Goal: Complete application form: Complete application form

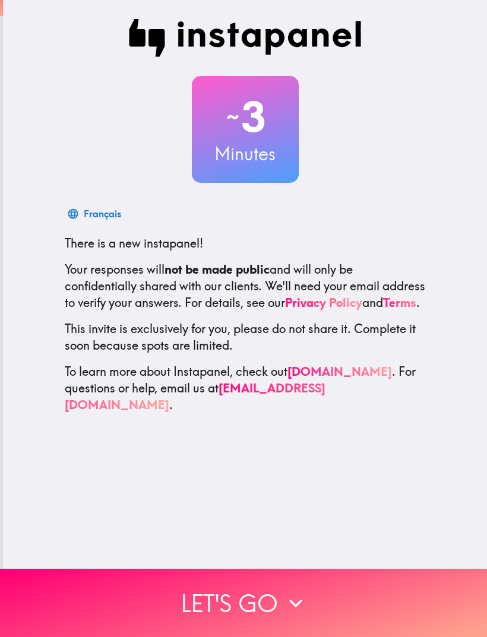
click at [378, 601] on button "Let's go" at bounding box center [243, 603] width 487 height 68
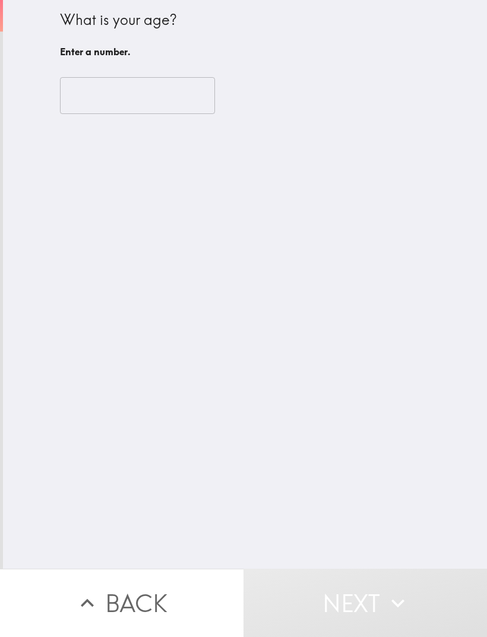
click at [96, 89] on input "number" at bounding box center [137, 95] width 155 height 37
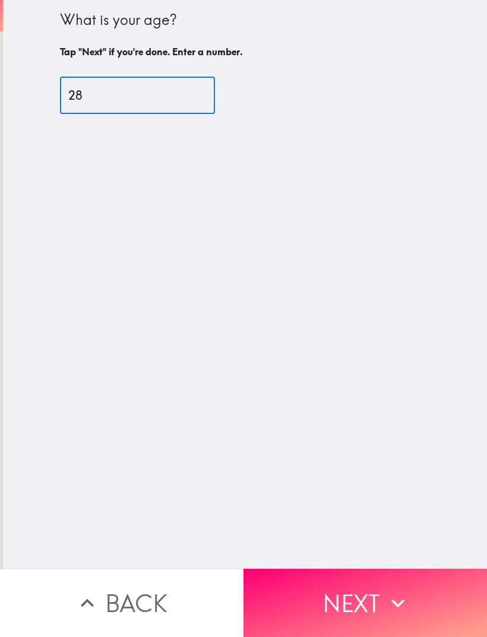
type input "28"
click at [364, 380] on div "What is your age? Tap "Next" if you're done. Enter a number. 28 ​" at bounding box center [245, 284] width 484 height 569
click at [372, 603] on button "Next" at bounding box center [366, 603] width 244 height 68
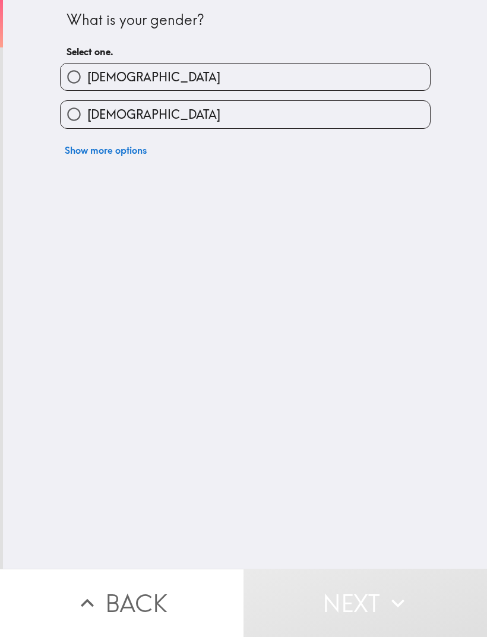
click at [87, 114] on input "[DEMOGRAPHIC_DATA]" at bounding box center [74, 114] width 27 height 27
radio input "true"
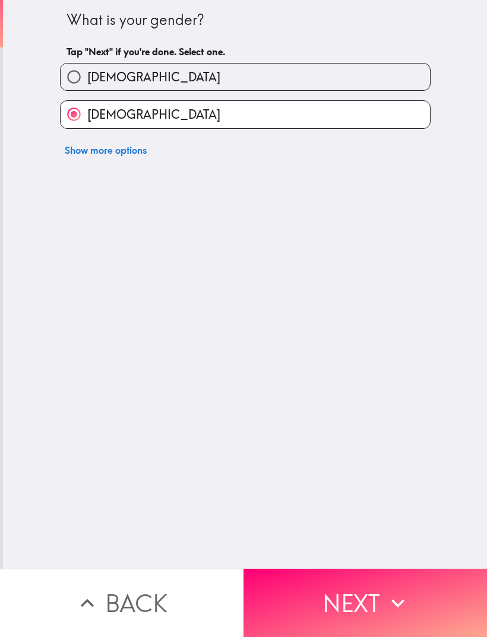
click at [391, 616] on icon "button" at bounding box center [398, 604] width 26 height 26
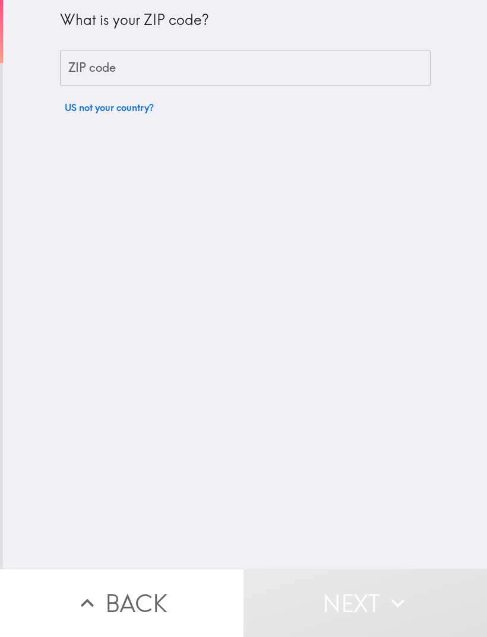
click at [81, 82] on input "ZIP code" at bounding box center [245, 68] width 371 height 37
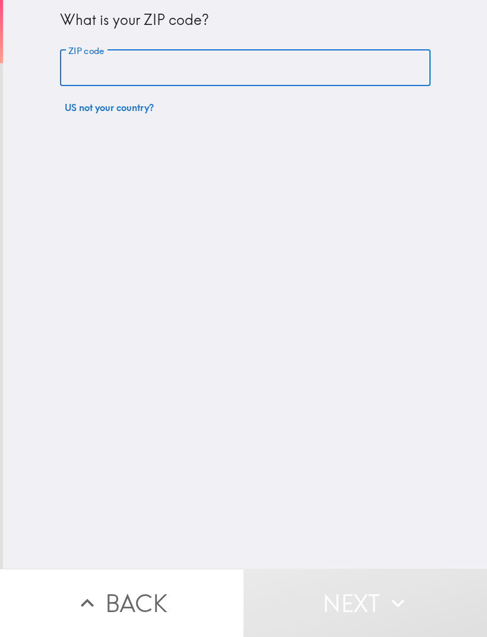
type input "2"
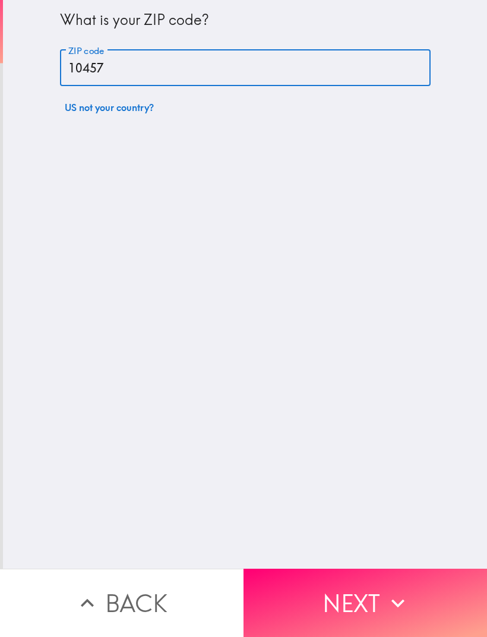
type input "10457"
click at [353, 351] on div "What is your ZIP code? ZIP code 10457 ZIP code US not your country?" at bounding box center [245, 284] width 484 height 569
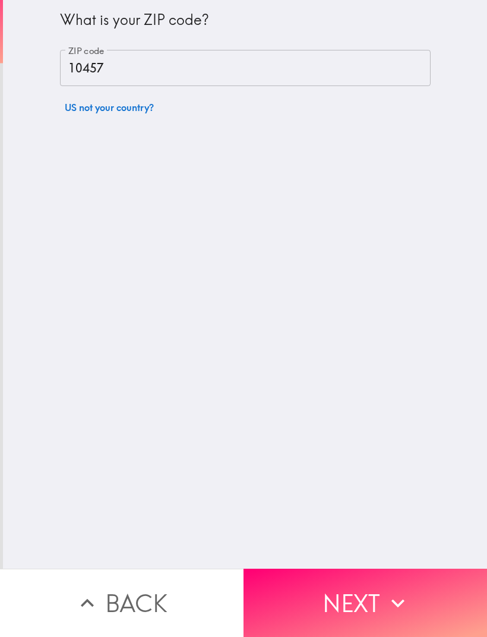
click at [386, 620] on button "Next" at bounding box center [366, 603] width 244 height 68
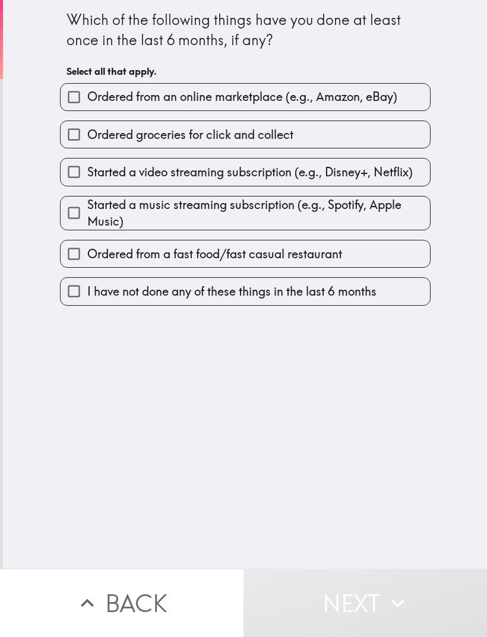
click at [84, 102] on input "Ordered from an online marketplace (e.g., Amazon, eBay)" at bounding box center [74, 97] width 27 height 27
checkbox input "true"
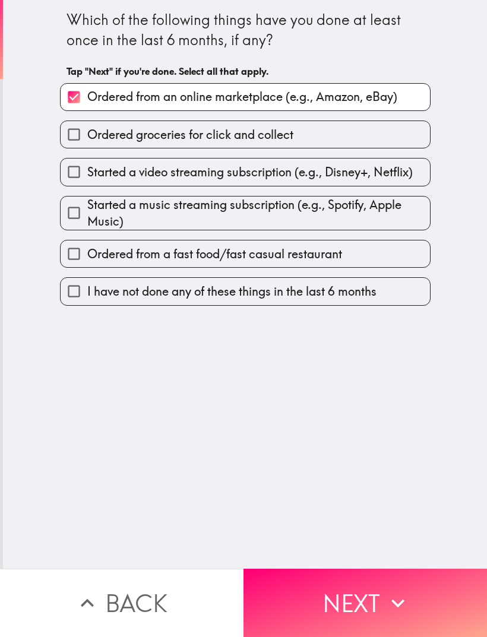
click at [103, 165] on span "Started a video streaming subscription (e.g., Disney+, Netflix)" at bounding box center [250, 172] width 326 height 17
click at [87, 165] on input "Started a video streaming subscription (e.g., Disney+, Netflix)" at bounding box center [74, 172] width 27 height 27
checkbox input "true"
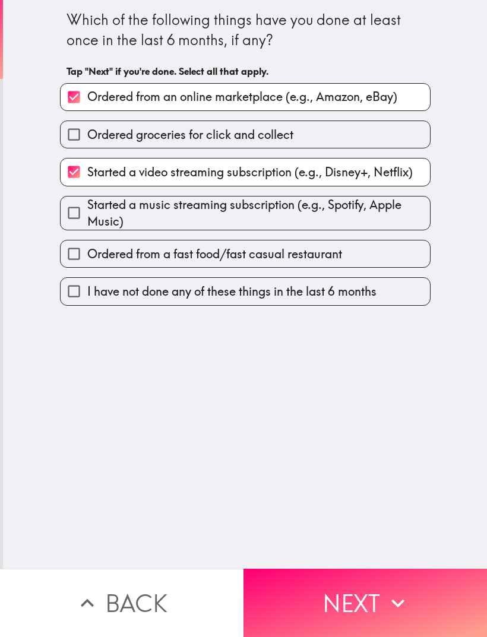
click at [107, 206] on span "Started a music streaming subscription (e.g., Spotify, Apple Music)" at bounding box center [258, 213] width 343 height 33
click at [87, 206] on input "Started a music streaming subscription (e.g., Spotify, Apple Music)" at bounding box center [74, 213] width 27 height 27
checkbox input "true"
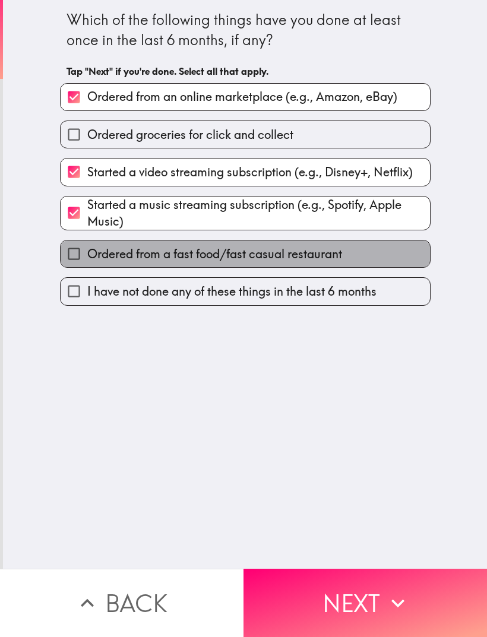
click at [115, 248] on span "Ordered from a fast food/fast casual restaurant" at bounding box center [214, 254] width 255 height 17
click at [87, 248] on input "Ordered from a fast food/fast casual restaurant" at bounding box center [74, 254] width 27 height 27
checkbox input "true"
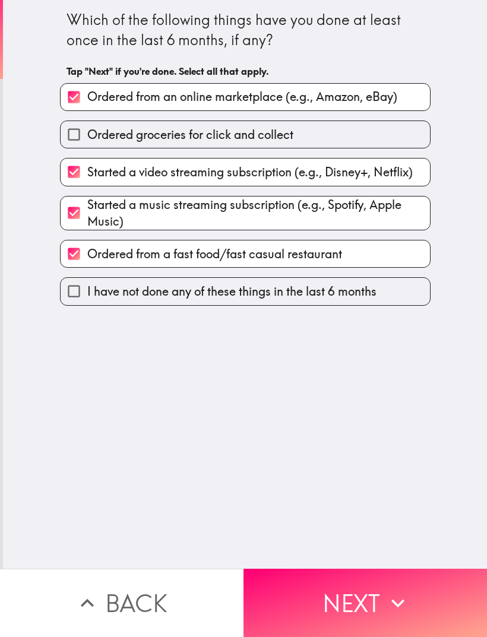
click at [87, 130] on input "Ordered groceries for click and collect" at bounding box center [74, 134] width 27 height 27
checkbox input "true"
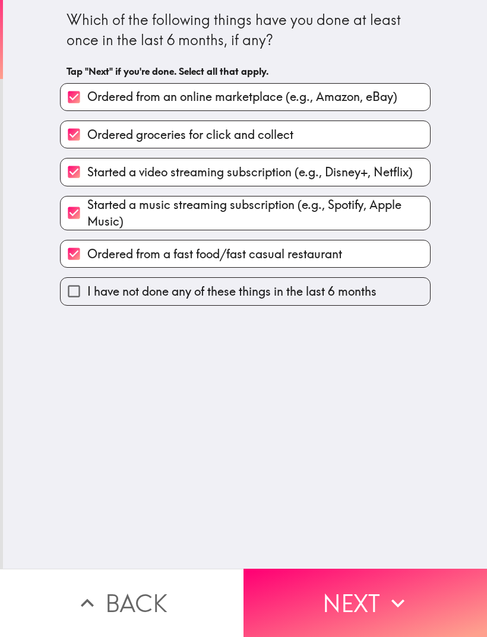
click at [378, 599] on button "Next" at bounding box center [366, 603] width 244 height 68
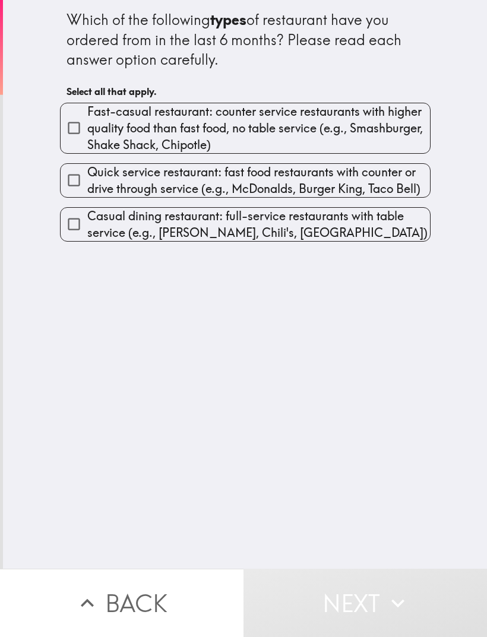
click at [99, 138] on span "Fast-casual restaurant: counter service restaurants with higher quality food th…" at bounding box center [258, 128] width 343 height 50
click at [87, 138] on input "Fast-casual restaurant: counter service restaurants with higher quality food th…" at bounding box center [74, 128] width 27 height 27
checkbox input "true"
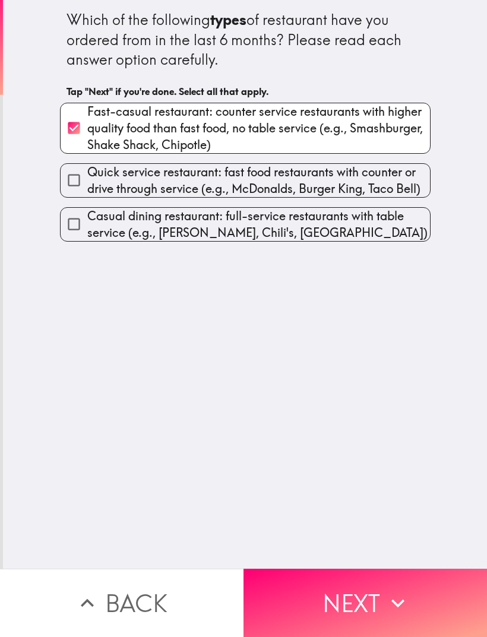
click at [119, 183] on span "Quick service restaurant: fast food restaurants with counter or drive through s…" at bounding box center [258, 180] width 343 height 33
click at [87, 183] on input "Quick service restaurant: fast food restaurants with counter or drive through s…" at bounding box center [74, 180] width 27 height 27
checkbox input "true"
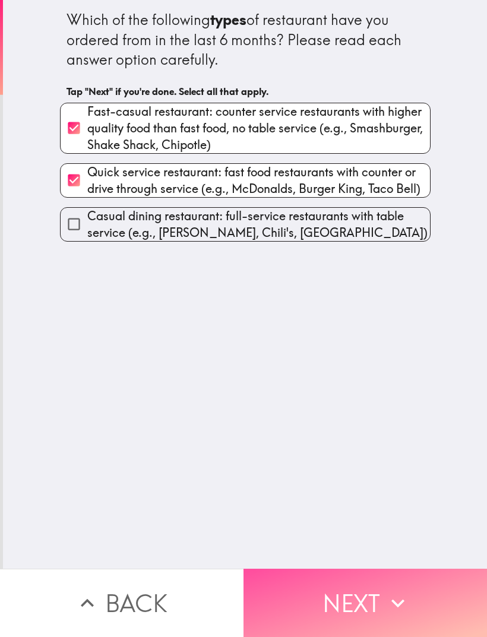
click at [371, 597] on button "Next" at bounding box center [366, 603] width 244 height 68
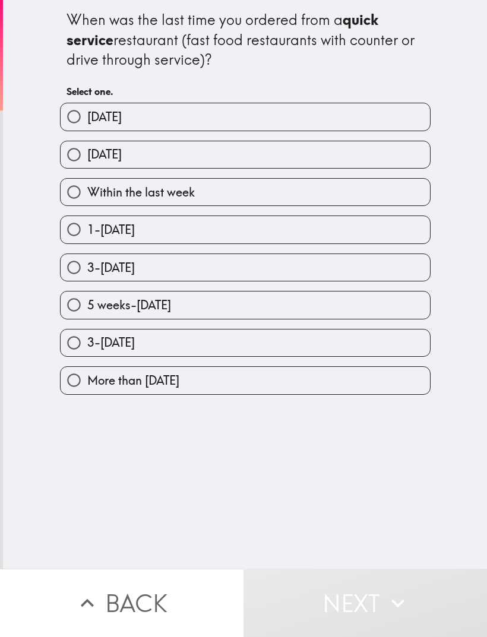
click at [83, 122] on input "[DATE]" at bounding box center [74, 116] width 27 height 27
radio input "true"
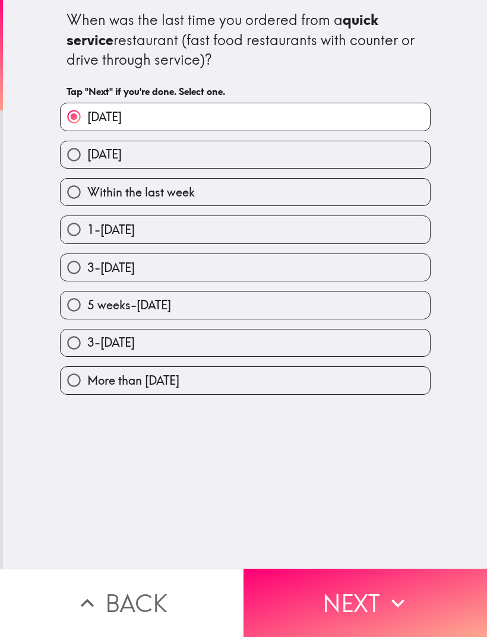
click at [378, 603] on button "Next" at bounding box center [366, 603] width 244 height 68
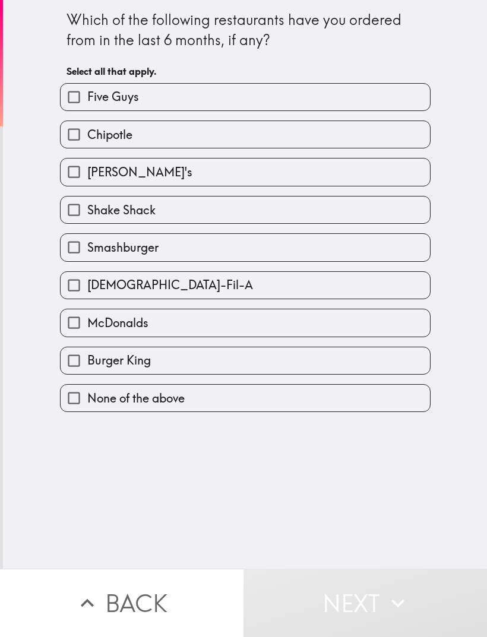
click at [334, 318] on label "McDonalds" at bounding box center [246, 323] width 370 height 27
click at [87, 318] on input "McDonalds" at bounding box center [74, 323] width 27 height 27
checkbox input "true"
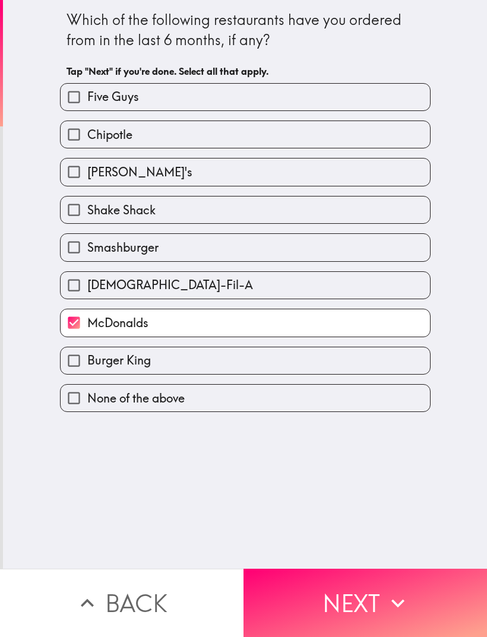
click at [322, 358] on label "Burger King" at bounding box center [246, 361] width 370 height 27
click at [87, 358] on input "Burger King" at bounding box center [74, 361] width 27 height 27
checkbox input "true"
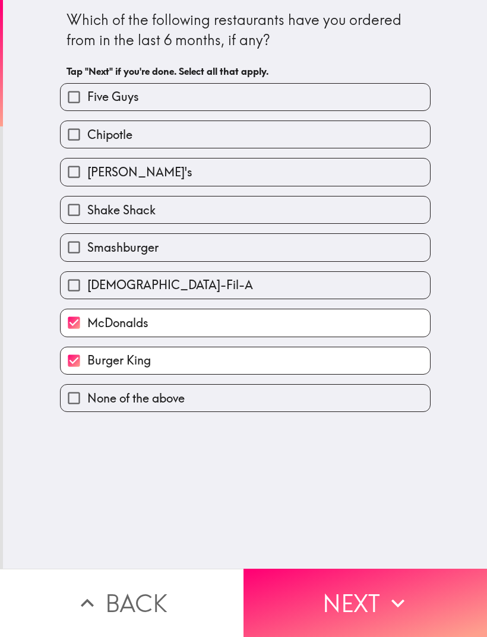
click at [99, 133] on span "Chipotle" at bounding box center [109, 135] width 45 height 17
click at [87, 133] on input "Chipotle" at bounding box center [74, 134] width 27 height 27
checkbox input "true"
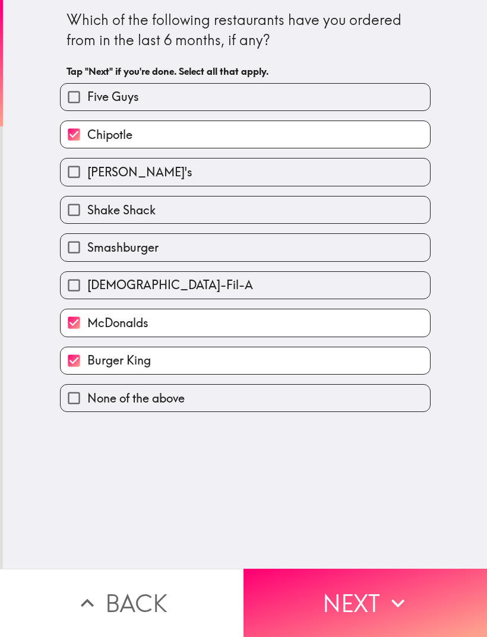
click at [114, 178] on span "[PERSON_NAME]'s" at bounding box center [139, 172] width 105 height 17
click at [87, 178] on input "[PERSON_NAME]'s" at bounding box center [74, 172] width 27 height 27
checkbox input "true"
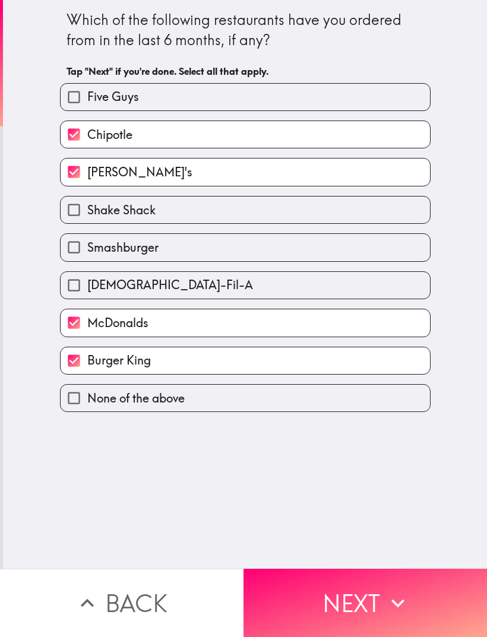
click at [110, 282] on span "[DEMOGRAPHIC_DATA]-Fil-A" at bounding box center [170, 285] width 166 height 17
click at [87, 282] on input "[DEMOGRAPHIC_DATA]-Fil-A" at bounding box center [74, 285] width 27 height 27
checkbox input "true"
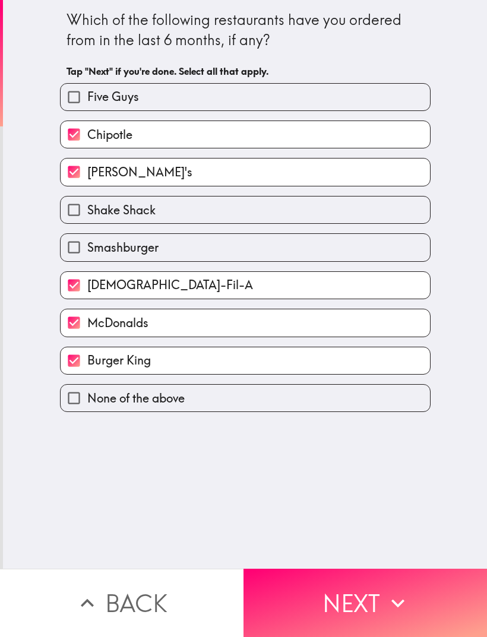
click at [361, 605] on button "Next" at bounding box center [366, 603] width 244 height 68
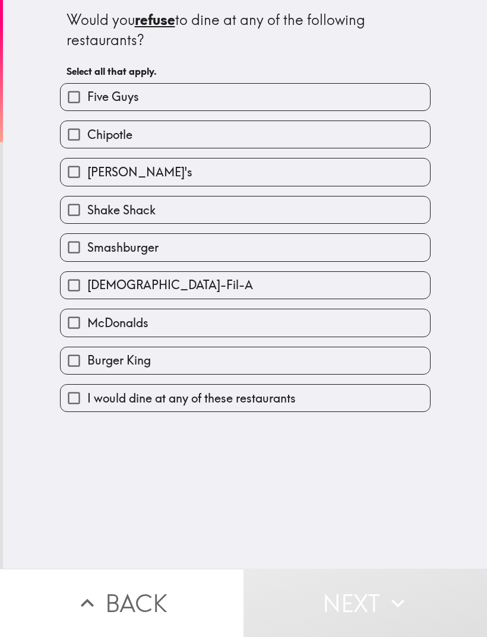
click at [365, 403] on label "I would dine at any of these restaurants" at bounding box center [246, 398] width 370 height 27
click at [87, 403] on input "I would dine at any of these restaurants" at bounding box center [74, 398] width 27 height 27
checkbox input "true"
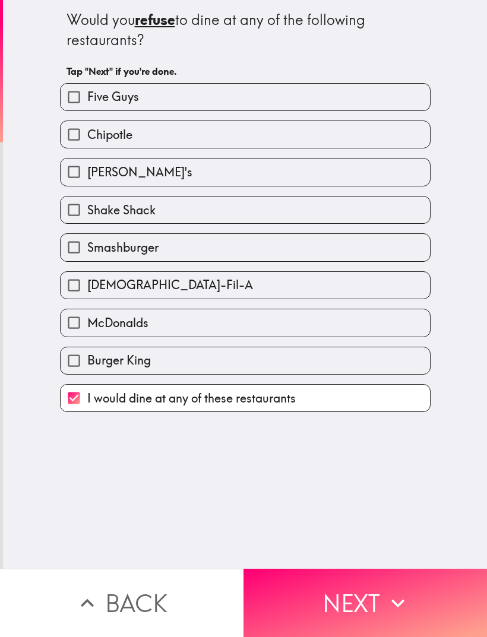
click at [364, 605] on button "Next" at bounding box center [366, 603] width 244 height 68
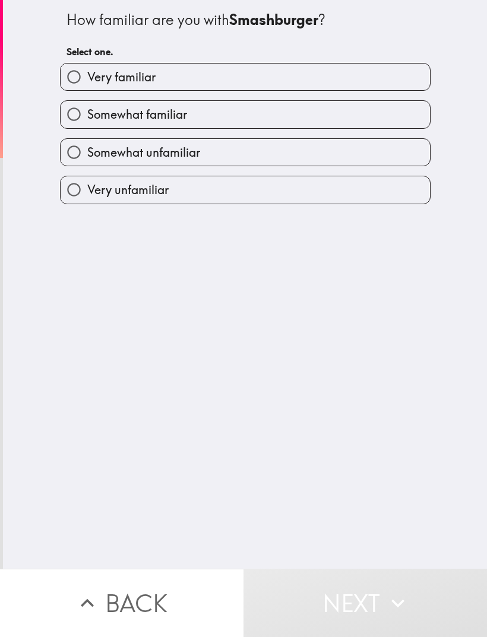
click at [79, 78] on input "Very familiar" at bounding box center [74, 77] width 27 height 27
radio input "true"
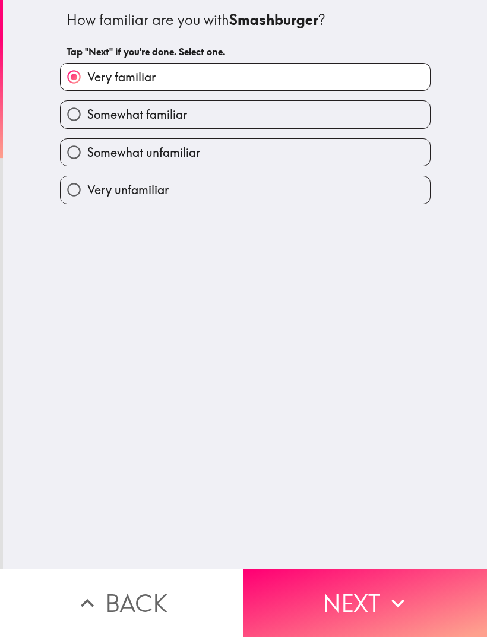
click at [371, 603] on button "Next" at bounding box center [366, 603] width 244 height 68
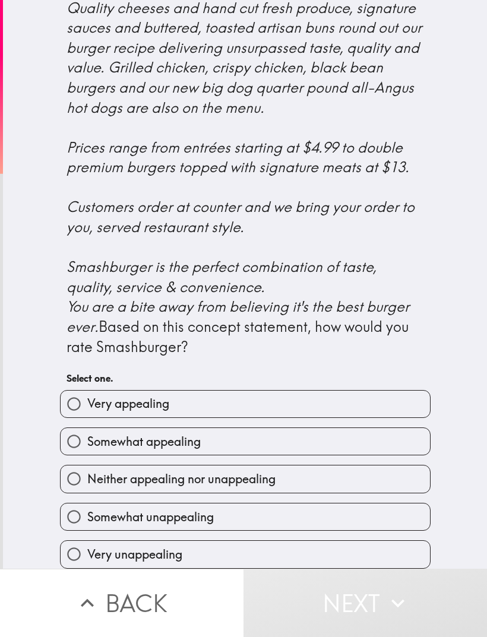
scroll to position [286, 0]
click at [387, 414] on label "Very appealing" at bounding box center [246, 404] width 370 height 27
click at [87, 414] on input "Very appealing" at bounding box center [74, 404] width 27 height 27
radio input "true"
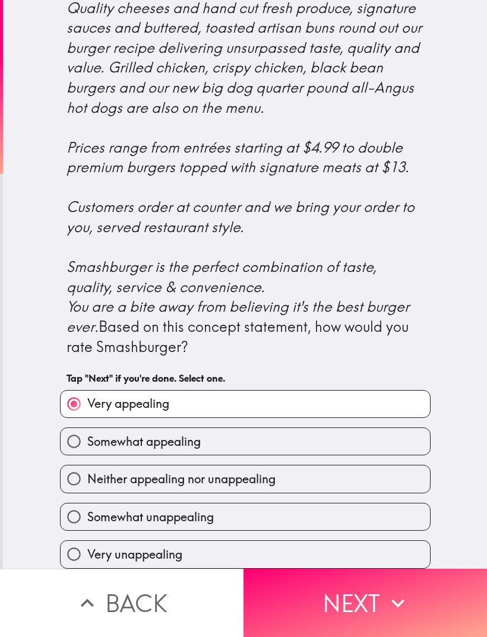
click at [373, 610] on button "Next" at bounding box center [366, 603] width 244 height 68
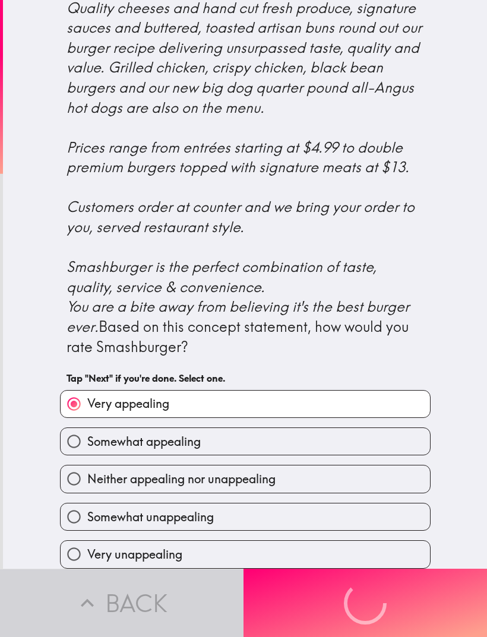
scroll to position [0, 0]
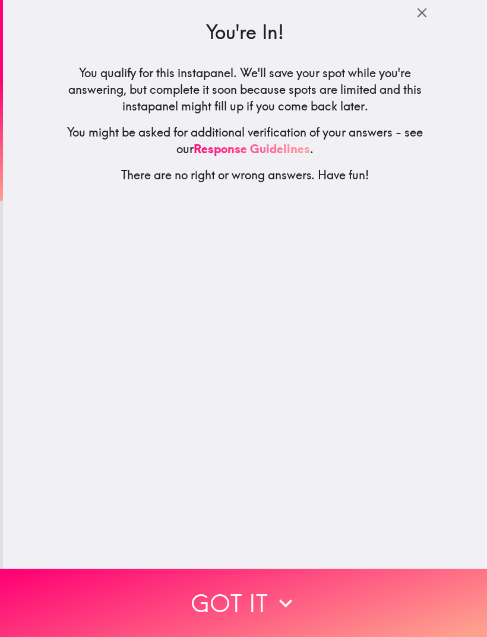
click at [339, 598] on button "Got it" at bounding box center [243, 603] width 487 height 68
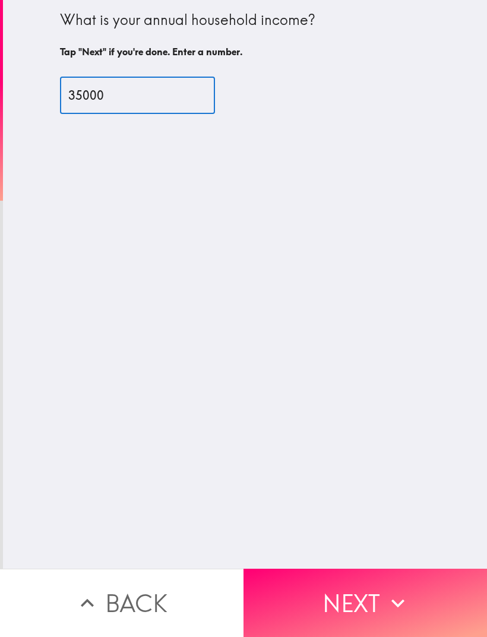
type input "35000"
click at [94, 189] on div "What is your annual household income? Tap "Next" if you're done. Enter a number…" at bounding box center [245, 284] width 484 height 569
click at [402, 607] on icon "button" at bounding box center [398, 604] width 26 height 26
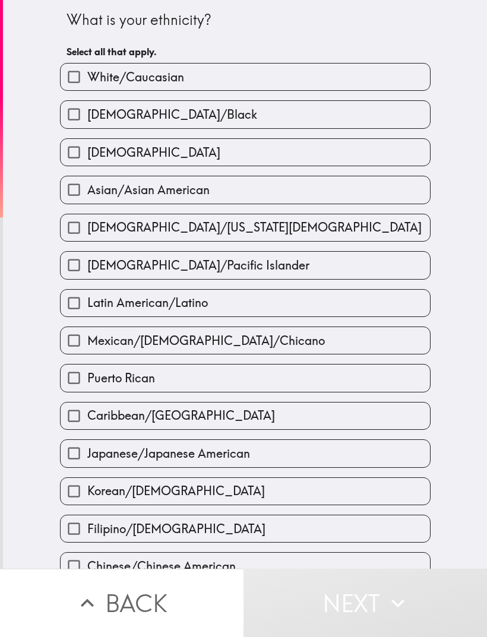
click at [87, 154] on input "[DEMOGRAPHIC_DATA]" at bounding box center [74, 152] width 27 height 27
checkbox input "true"
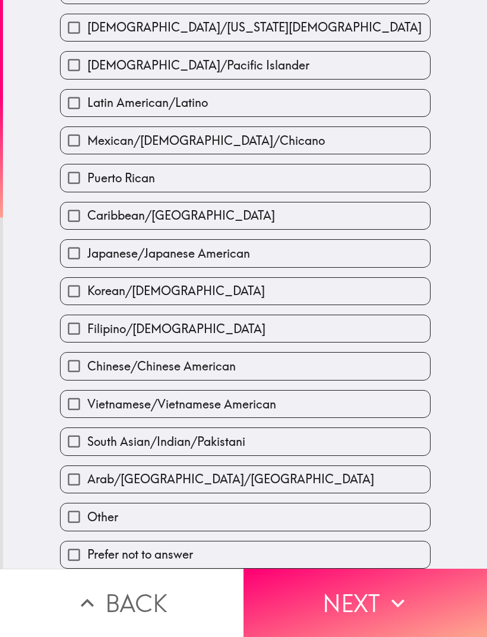
scroll to position [211, 0]
click at [390, 598] on icon "button" at bounding box center [398, 604] width 26 height 26
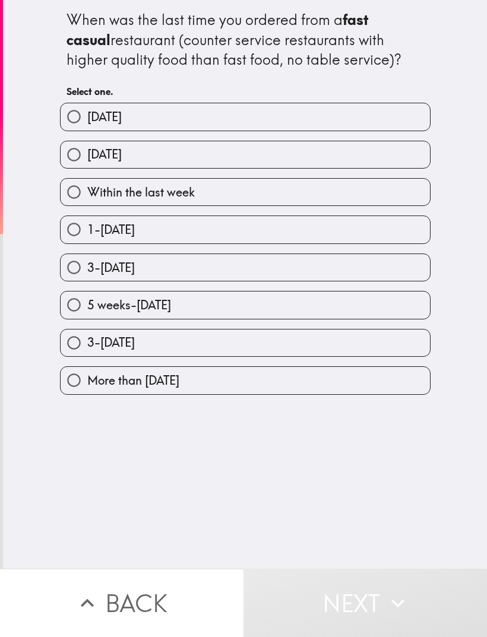
click at [87, 114] on input "[DATE]" at bounding box center [74, 116] width 27 height 27
radio input "true"
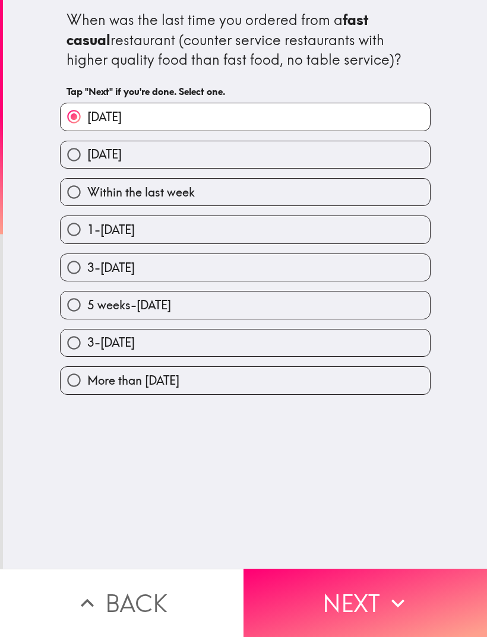
click at [399, 597] on icon "button" at bounding box center [398, 604] width 26 height 26
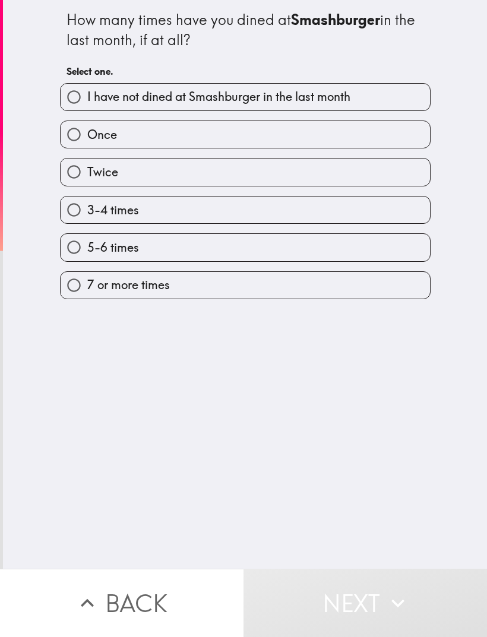
click at [86, 131] on input "Once" at bounding box center [74, 134] width 27 height 27
radio input "true"
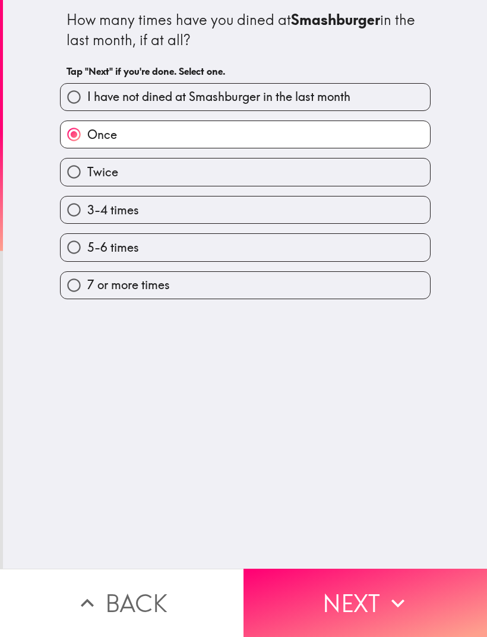
click at [405, 600] on icon "button" at bounding box center [398, 604] width 26 height 26
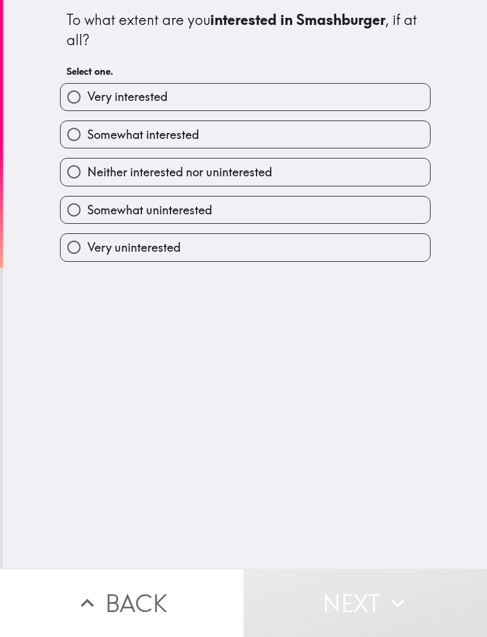
click at [80, 108] on input "Very interested" at bounding box center [74, 97] width 27 height 27
radio input "true"
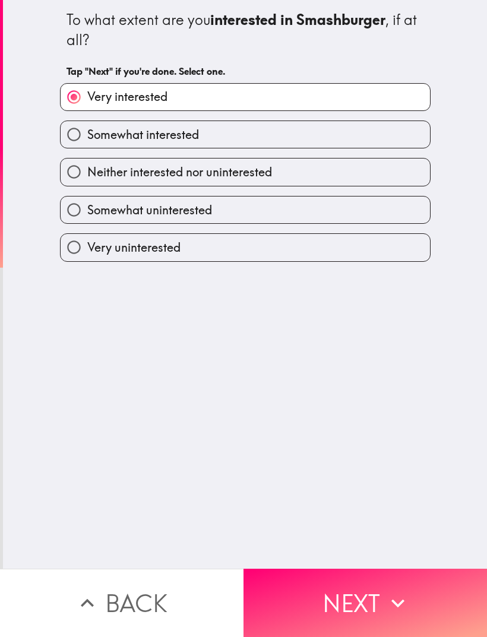
click at [408, 599] on icon "button" at bounding box center [398, 604] width 26 height 26
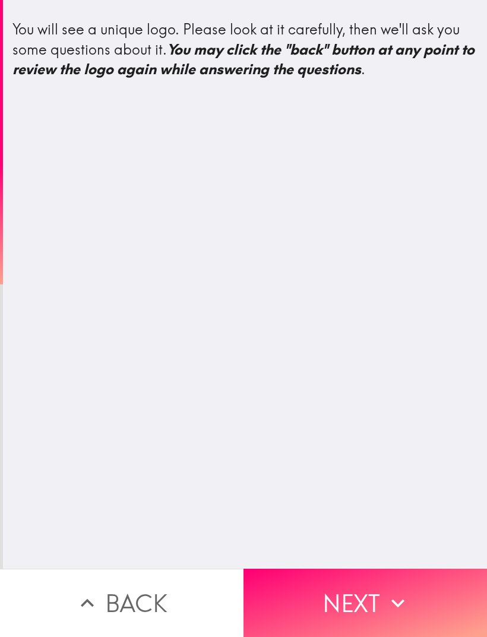
click at [411, 596] on icon "button" at bounding box center [398, 604] width 26 height 26
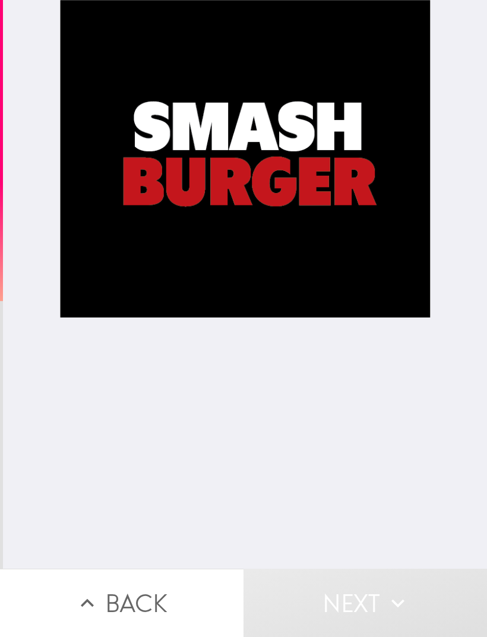
click at [108, 163] on div at bounding box center [245, 284] width 371 height 569
click at [413, 601] on button "Next" at bounding box center [366, 603] width 244 height 68
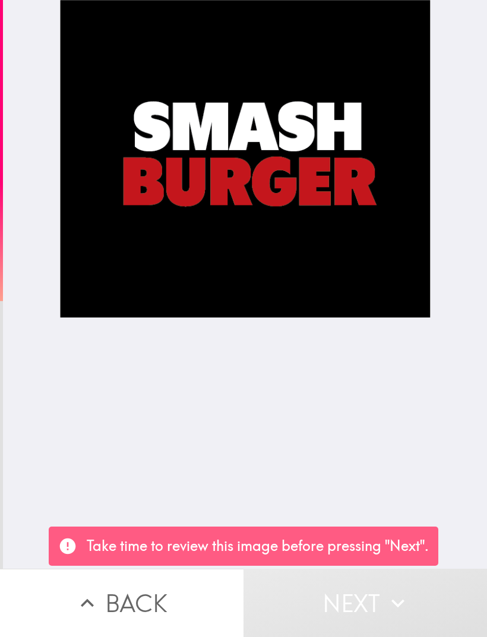
click at [130, 172] on div at bounding box center [245, 284] width 371 height 569
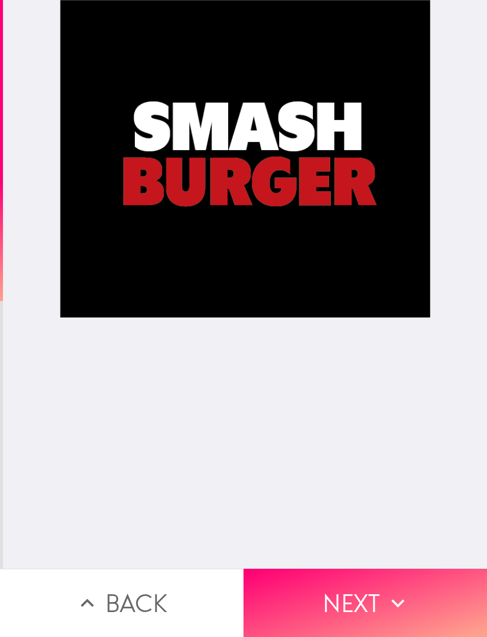
click at [301, 597] on button "Next" at bounding box center [366, 603] width 244 height 68
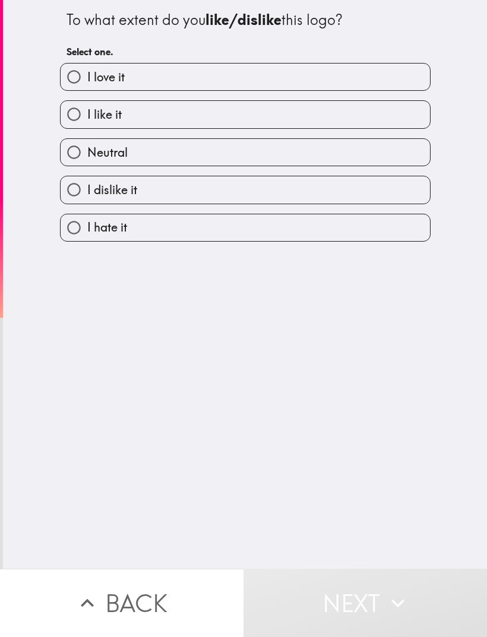
click at [74, 122] on input "I like it" at bounding box center [74, 114] width 27 height 27
radio input "true"
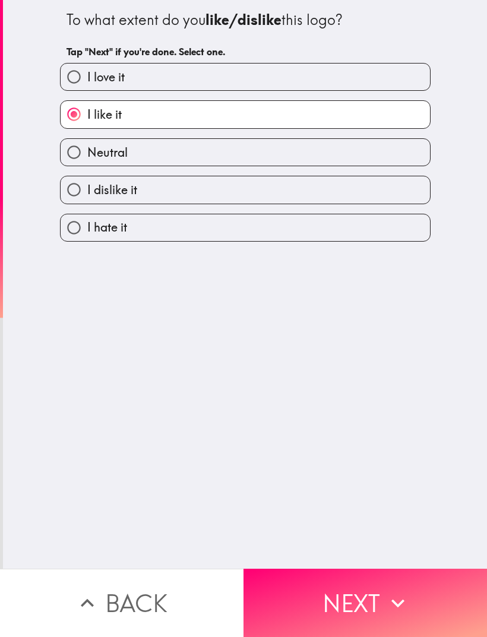
click at [334, 613] on button "Next" at bounding box center [366, 603] width 244 height 68
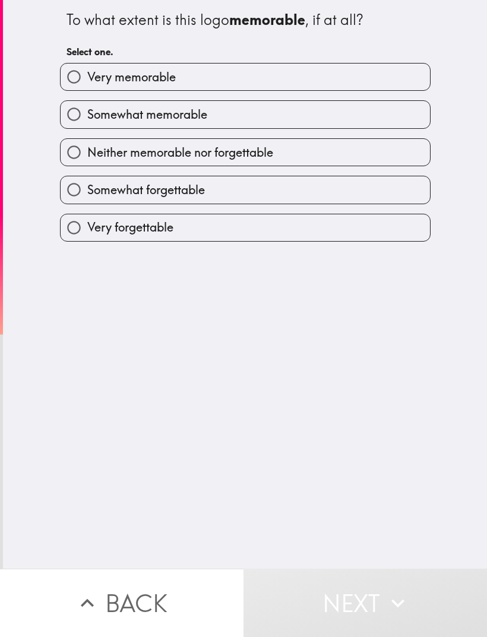
click at [72, 90] on input "Very memorable" at bounding box center [74, 77] width 27 height 27
radio input "true"
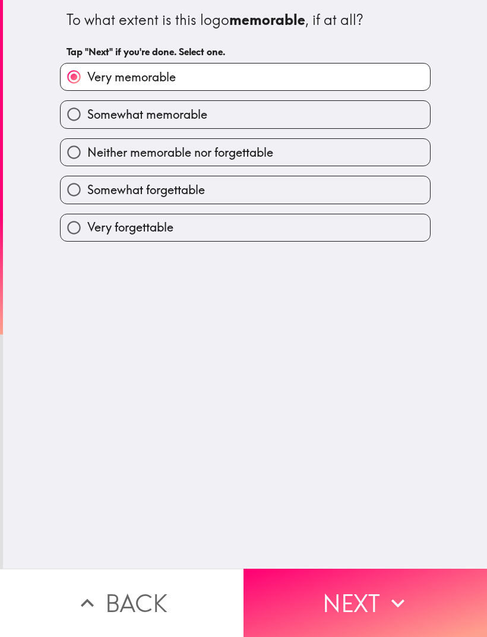
click at [336, 594] on button "Next" at bounding box center [366, 603] width 244 height 68
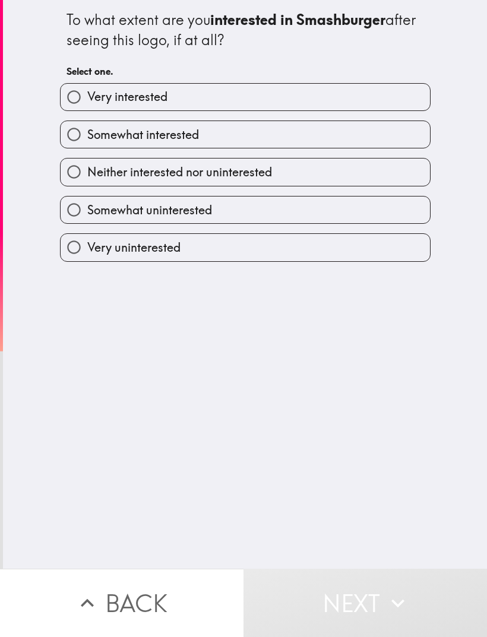
click at [91, 131] on span "Somewhat interested" at bounding box center [143, 135] width 112 height 17
click at [87, 131] on input "Somewhat interested" at bounding box center [74, 134] width 27 height 27
radio input "true"
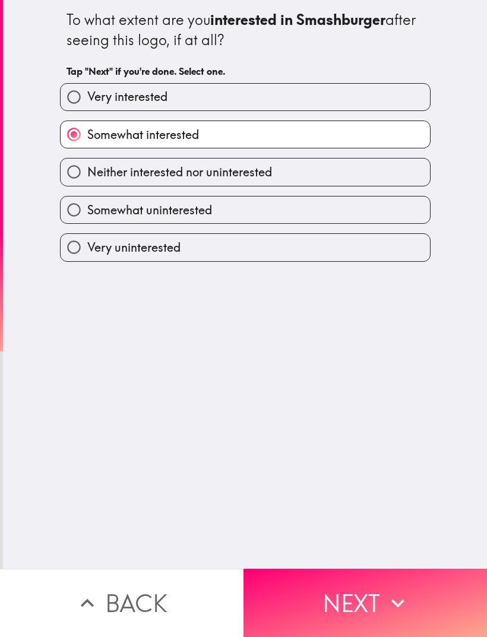
click at [340, 615] on button "Next" at bounding box center [366, 603] width 244 height 68
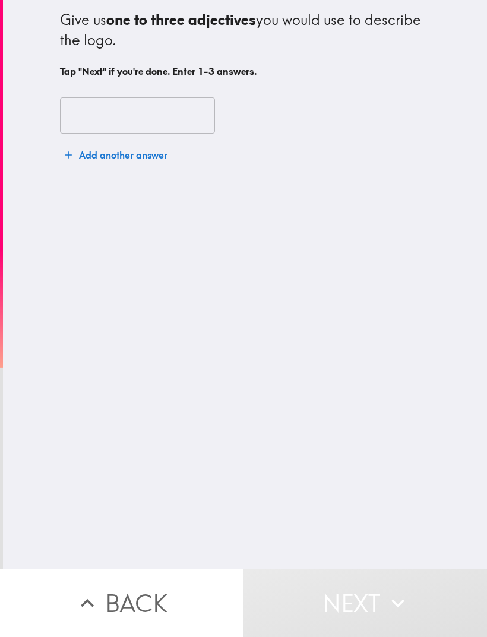
click at [103, 97] on input "text" at bounding box center [137, 115] width 155 height 37
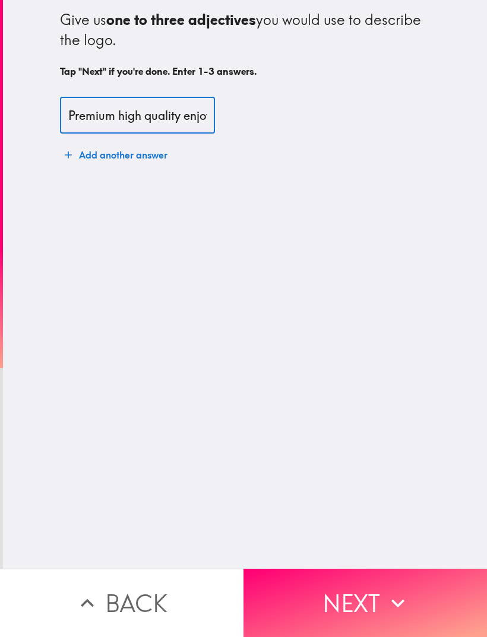
type input "Premium high quality enjoyable"
click at [354, 370] on div "Give us one to three adjectives you would use to describe the logo. Tap "Next" …" at bounding box center [245, 284] width 484 height 569
click at [336, 591] on button "Next" at bounding box center [366, 603] width 244 height 68
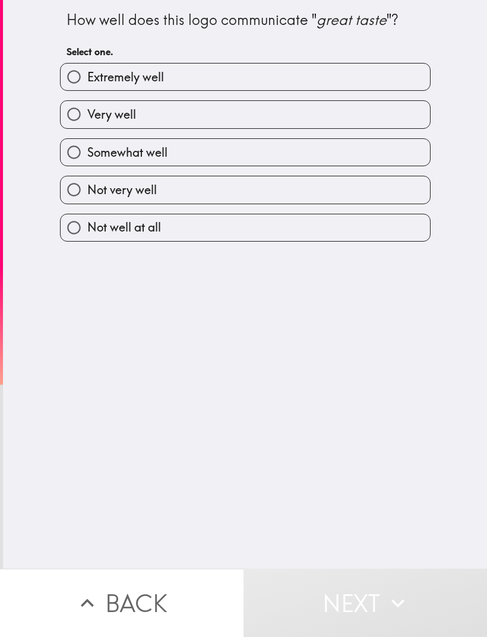
click at [365, 110] on label "Very well" at bounding box center [246, 114] width 370 height 27
click at [87, 110] on input "Very well" at bounding box center [74, 114] width 27 height 27
radio input "true"
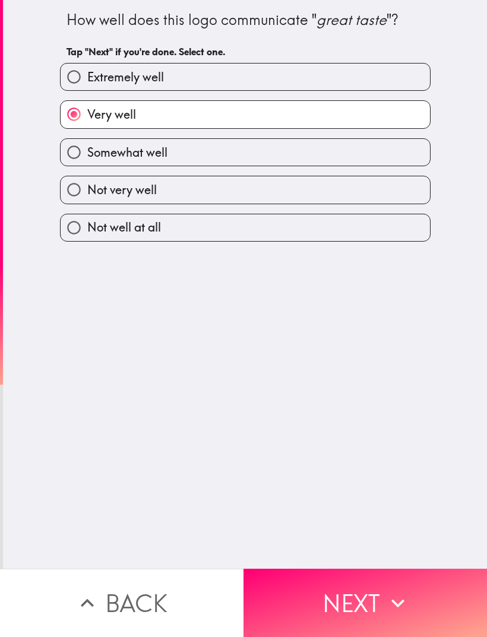
click at [345, 598] on button "Next" at bounding box center [366, 603] width 244 height 68
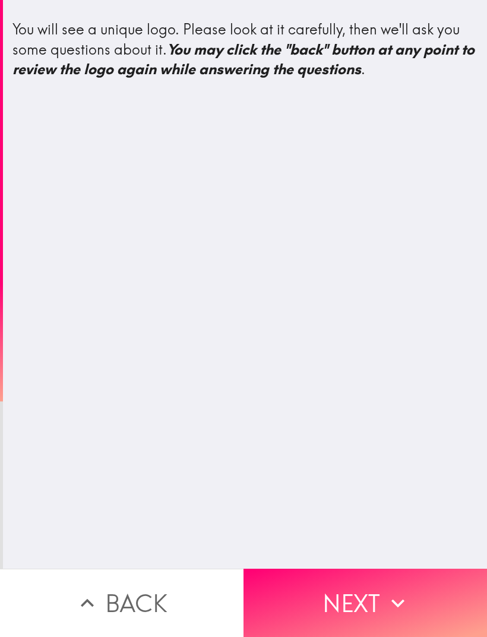
click at [409, 612] on icon "button" at bounding box center [398, 604] width 26 height 26
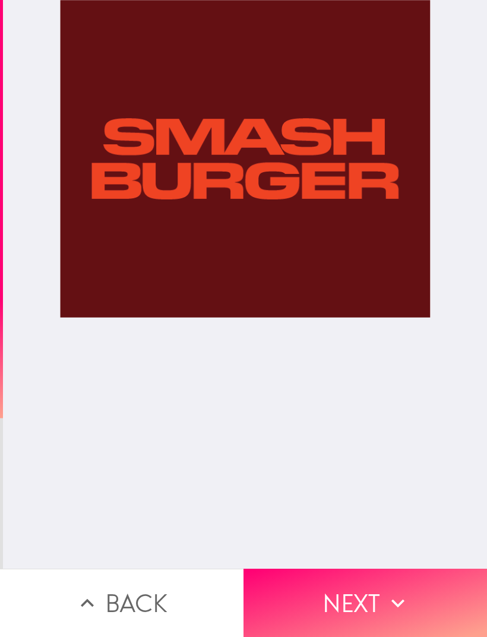
click at [394, 609] on icon "button" at bounding box center [398, 604] width 26 height 26
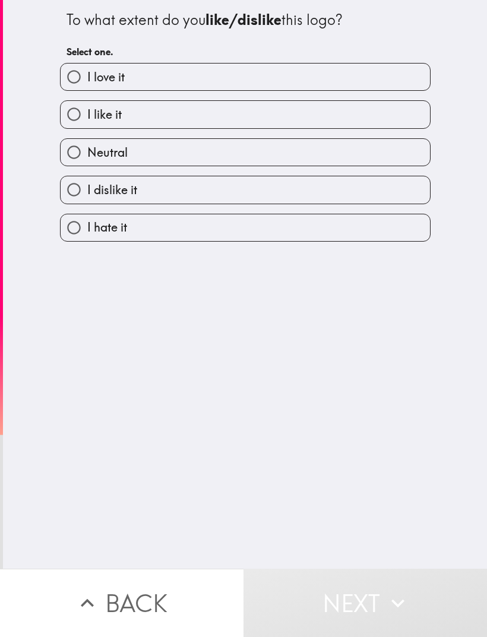
click at [402, 114] on label "I like it" at bounding box center [246, 114] width 370 height 27
click at [87, 114] on input "I like it" at bounding box center [74, 114] width 27 height 27
radio input "true"
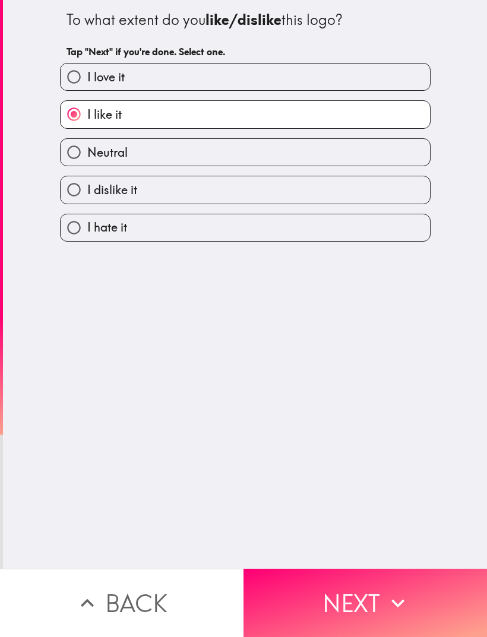
click at [348, 604] on button "Next" at bounding box center [366, 603] width 244 height 68
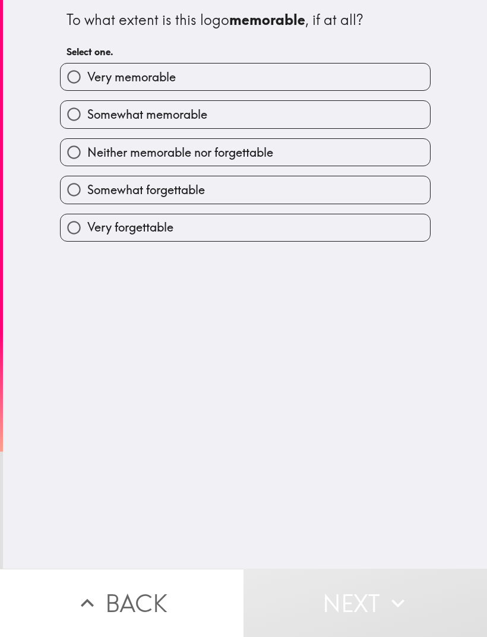
click at [419, 110] on label "Somewhat memorable" at bounding box center [246, 114] width 370 height 27
click at [87, 110] on input "Somewhat memorable" at bounding box center [74, 114] width 27 height 27
radio input "true"
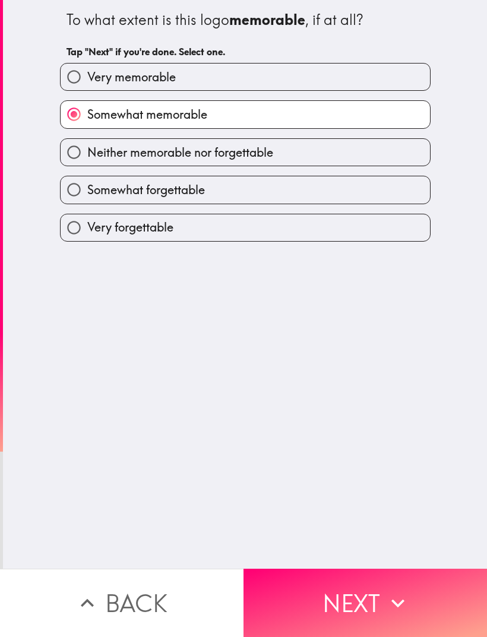
click at [350, 586] on button "Next" at bounding box center [366, 603] width 244 height 68
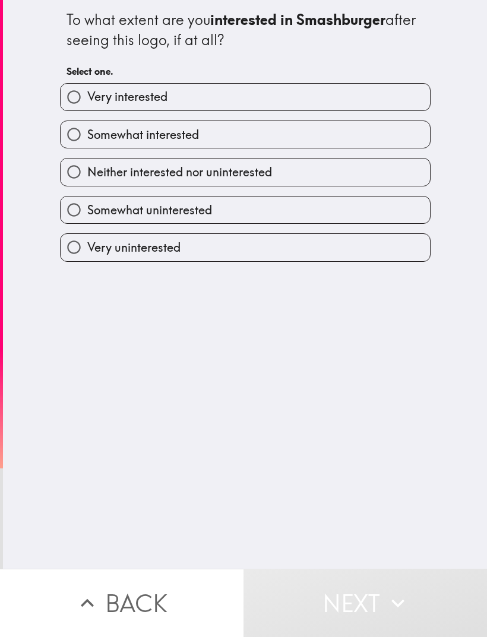
click at [408, 131] on label "Somewhat interested" at bounding box center [246, 134] width 370 height 27
click at [87, 131] on input "Somewhat interested" at bounding box center [74, 134] width 27 height 27
radio input "true"
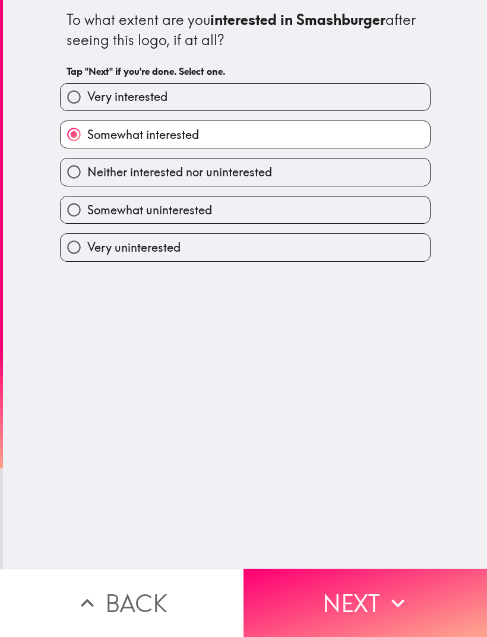
click at [329, 614] on button "Next" at bounding box center [366, 603] width 244 height 68
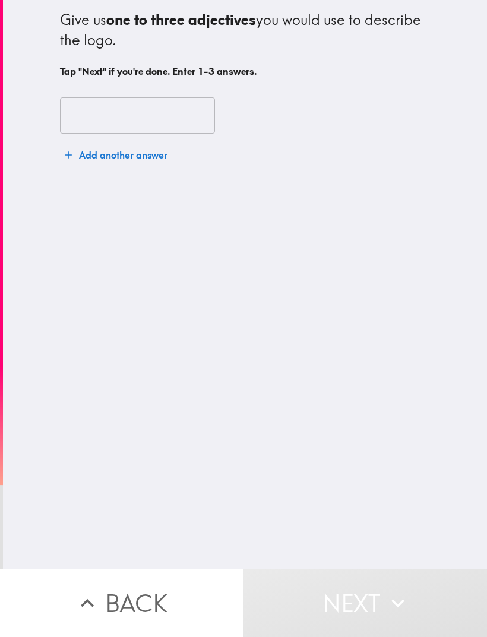
click at [188, 110] on input "text" at bounding box center [137, 115] width 155 height 37
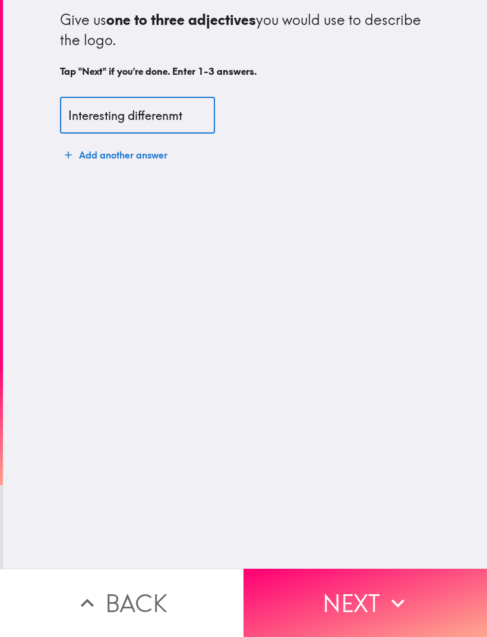
click at [147, 112] on input "Interesting differenmt" at bounding box center [137, 115] width 155 height 37
type input "Interesting different enjoyment"
click at [137, 390] on div "Give us one to three adjectives you would use to describe the logo. Tap "Next" …" at bounding box center [245, 284] width 484 height 569
click at [387, 620] on button "Next" at bounding box center [366, 603] width 244 height 68
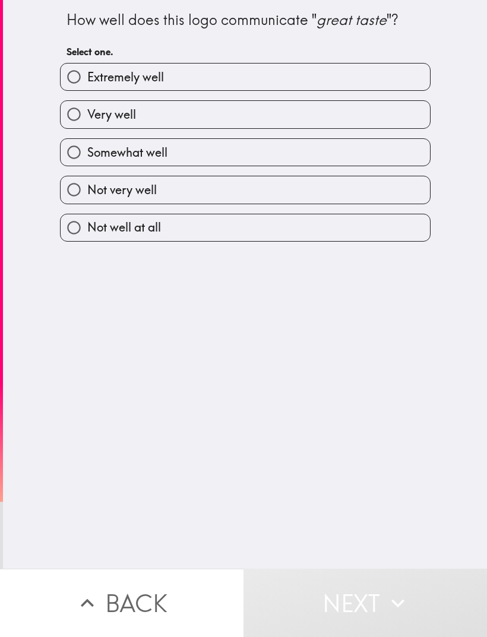
click at [76, 124] on input "Very well" at bounding box center [74, 114] width 27 height 27
radio input "true"
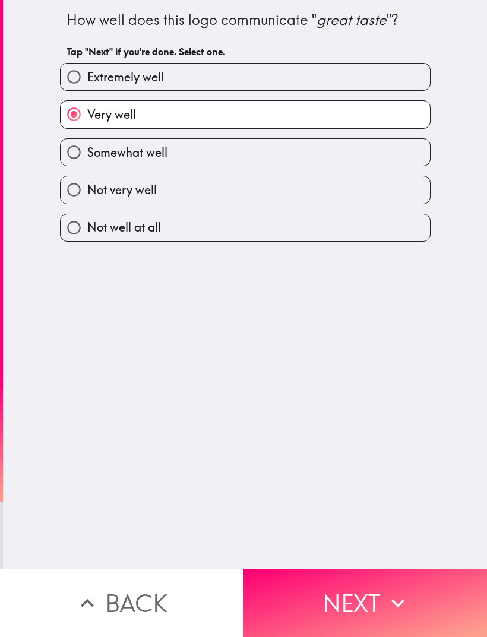
click at [379, 604] on button "Next" at bounding box center [366, 603] width 244 height 68
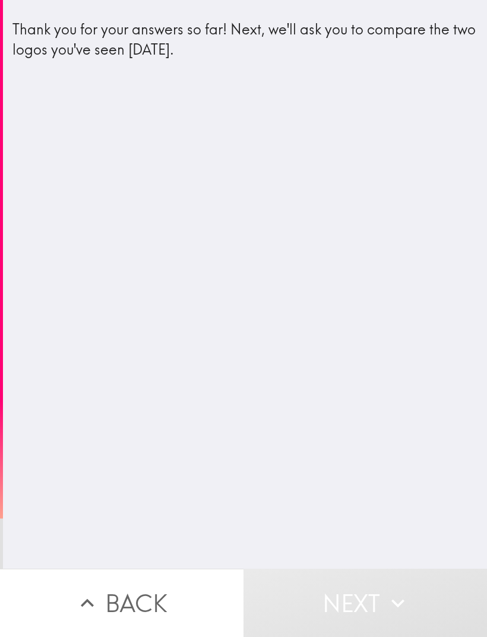
click at [385, 595] on icon "button" at bounding box center [398, 604] width 26 height 26
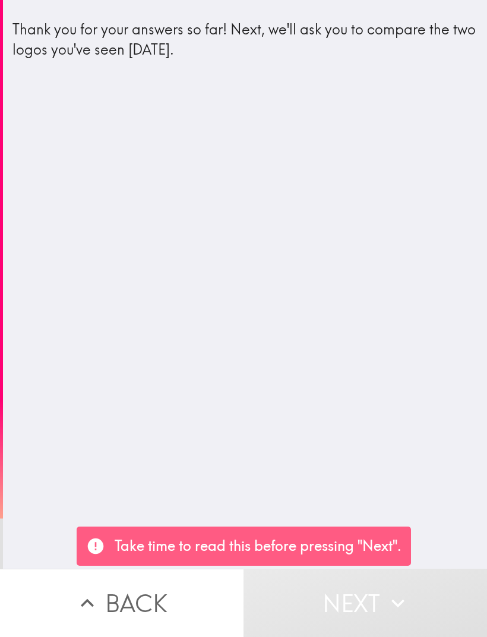
click at [394, 546] on div "Thank you for your answers so far! Next, we'll ask you to compare the two logos…" at bounding box center [245, 284] width 484 height 569
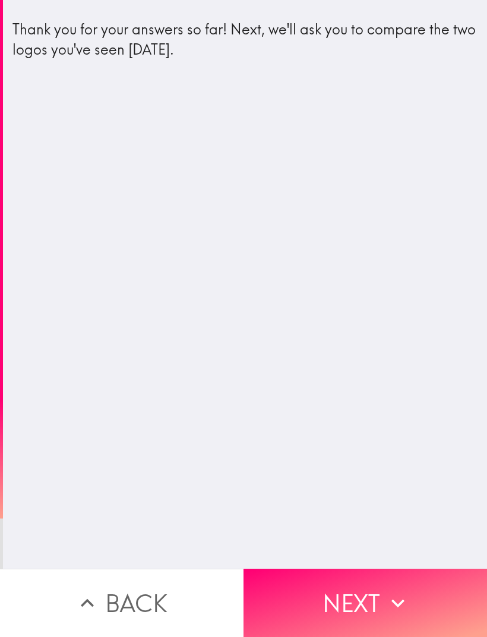
click at [379, 619] on button "Next" at bounding box center [366, 603] width 244 height 68
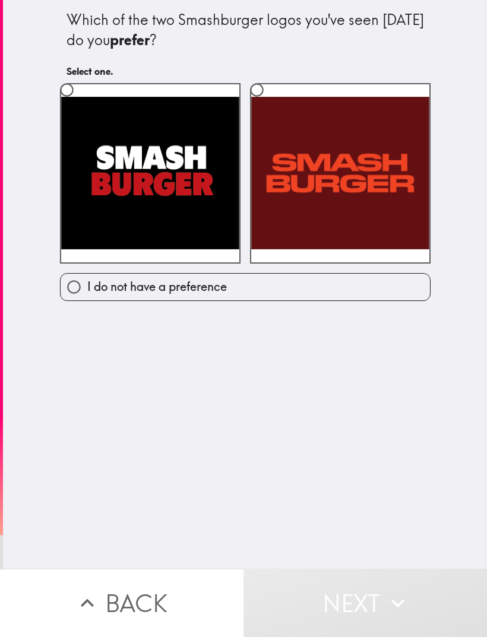
click at [99, 188] on label at bounding box center [150, 173] width 181 height 181
click at [80, 103] on input "radio" at bounding box center [66, 90] width 27 height 27
radio input "true"
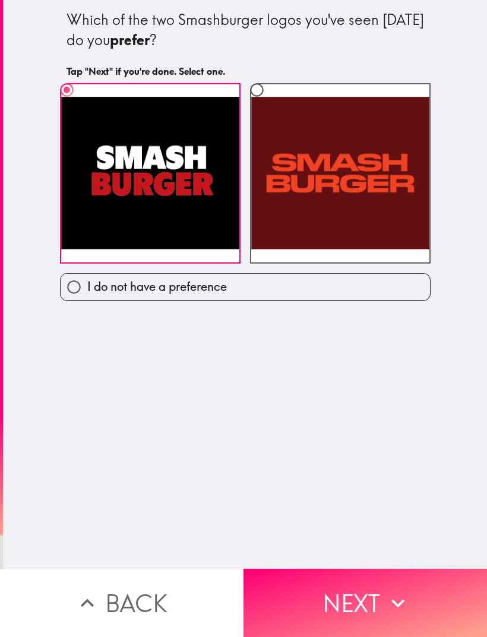
click at [379, 604] on button "Next" at bounding box center [366, 603] width 244 height 68
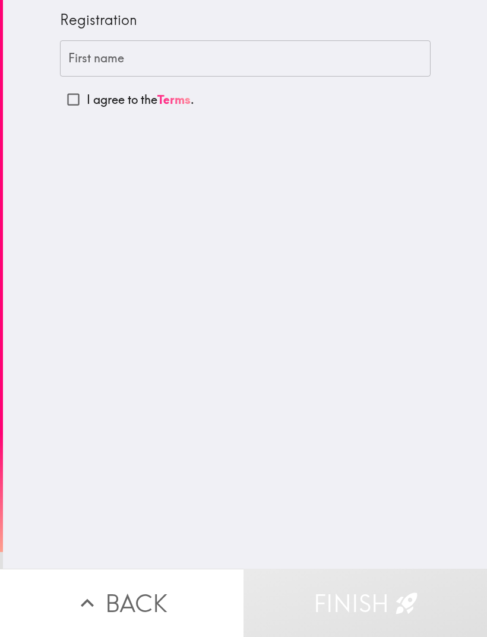
click at [76, 71] on input "First name" at bounding box center [245, 58] width 371 height 37
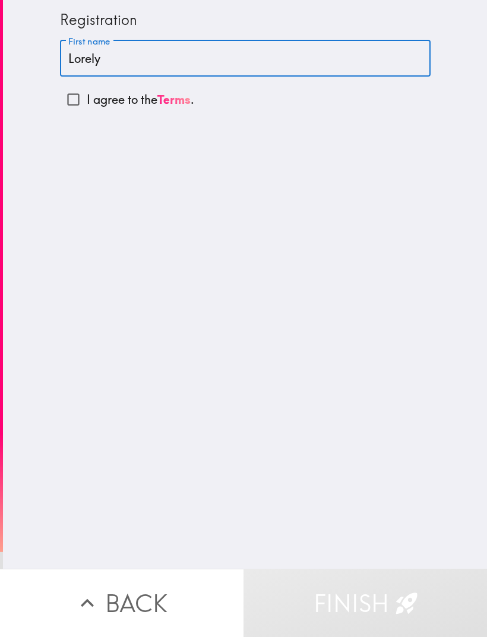
type input "Lorely"
click at [72, 102] on input "I agree to the Terms ." at bounding box center [73, 99] width 27 height 27
checkbox input "true"
